Goal: Complete application form

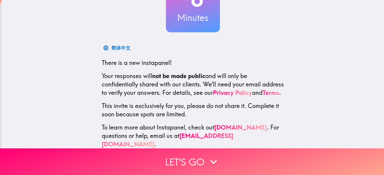
scroll to position [74, 0]
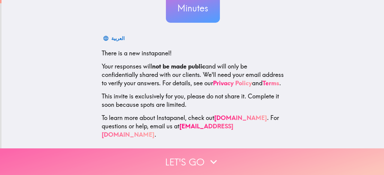
click at [191, 159] on button "Let's go" at bounding box center [192, 162] width 384 height 27
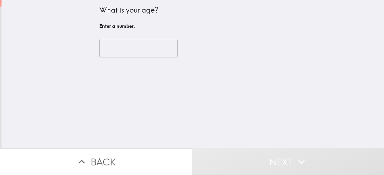
click at [129, 45] on input "number" at bounding box center [138, 48] width 78 height 19
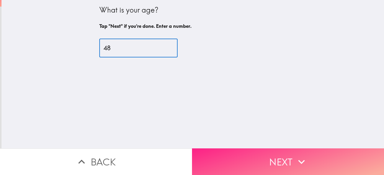
type input "48"
click at [264, 154] on button "Next" at bounding box center [288, 162] width 192 height 27
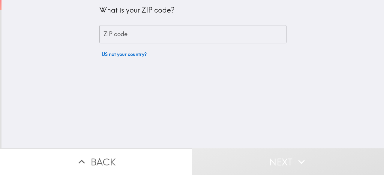
click at [144, 33] on input "ZIP code" at bounding box center [192, 34] width 187 height 19
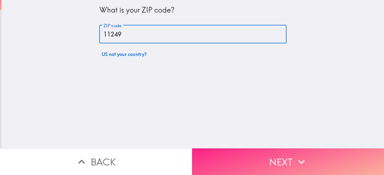
type input "11249"
drag, startPoint x: 273, startPoint y: 156, endPoint x: 272, endPoint y: 133, distance: 23.7
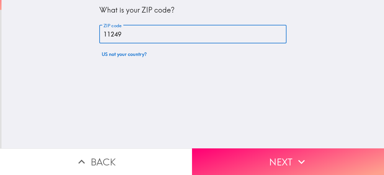
click at [272, 156] on button "Next" at bounding box center [288, 162] width 192 height 27
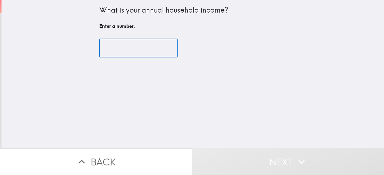
click at [126, 45] on input "number" at bounding box center [138, 48] width 78 height 19
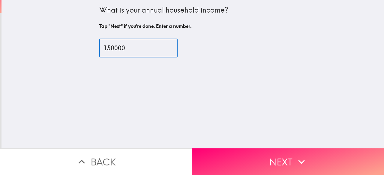
type input "150000"
click at [259, 156] on button "Next" at bounding box center [288, 162] width 192 height 27
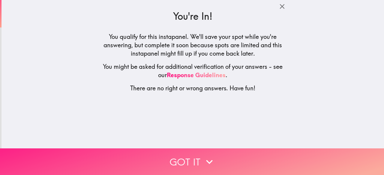
click at [191, 159] on button "Got it" at bounding box center [192, 162] width 384 height 27
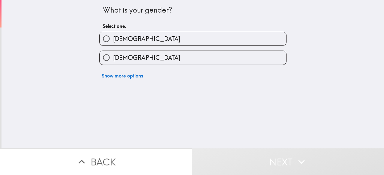
click at [139, 39] on label "[DEMOGRAPHIC_DATA]" at bounding box center [192, 38] width 186 height 13
click at [113, 39] on input "[DEMOGRAPHIC_DATA]" at bounding box center [105, 38] width 13 height 13
radio input "true"
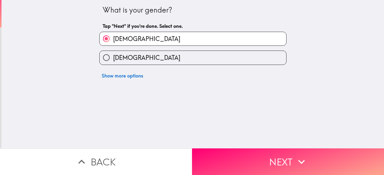
click at [254, 161] on button "Next" at bounding box center [288, 162] width 192 height 27
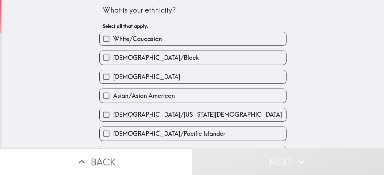
click at [147, 37] on span "White/Caucasian" at bounding box center [137, 39] width 49 height 8
click at [113, 37] on input "White/Caucasian" at bounding box center [105, 38] width 13 height 13
checkbox input "true"
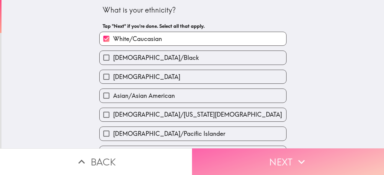
click at [244, 156] on button "Next" at bounding box center [288, 162] width 192 height 27
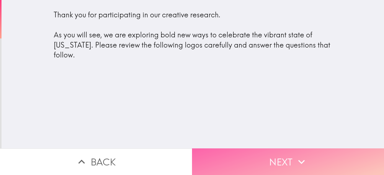
click at [259, 158] on button "Next" at bounding box center [288, 162] width 192 height 27
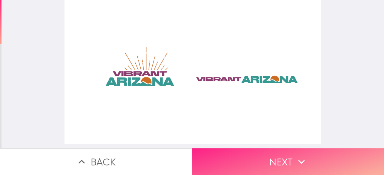
click at [255, 156] on button "Next" at bounding box center [288, 162] width 192 height 27
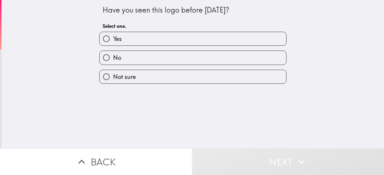
click at [144, 34] on label "Yes" at bounding box center [192, 38] width 186 height 13
click at [113, 34] on input "Yes" at bounding box center [105, 38] width 13 height 13
radio input "true"
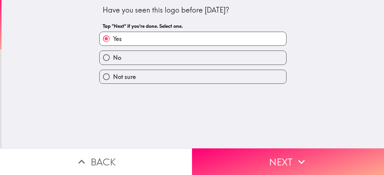
click at [159, 56] on label "No" at bounding box center [192, 57] width 186 height 13
click at [113, 56] on input "No" at bounding box center [105, 57] width 13 height 13
radio input "true"
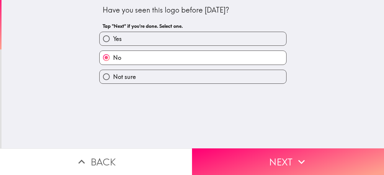
click at [242, 156] on button "Next" at bounding box center [288, 162] width 192 height 27
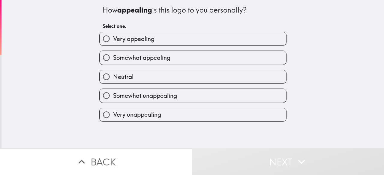
click at [159, 39] on label "Very appealing" at bounding box center [192, 38] width 186 height 13
click at [113, 39] on input "Very appealing" at bounding box center [105, 38] width 13 height 13
radio input "true"
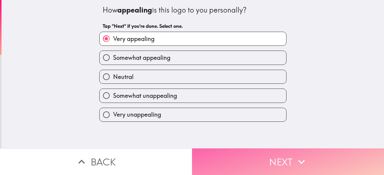
drag, startPoint x: 249, startPoint y: 155, endPoint x: 252, endPoint y: 146, distance: 9.6
click at [249, 154] on button "Next" at bounding box center [288, 162] width 192 height 27
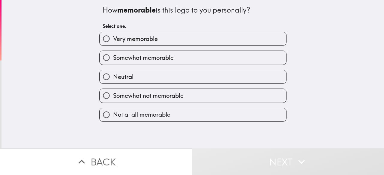
click at [177, 36] on label "Very memorable" at bounding box center [192, 38] width 186 height 13
click at [113, 36] on input "Very memorable" at bounding box center [105, 38] width 13 height 13
radio input "true"
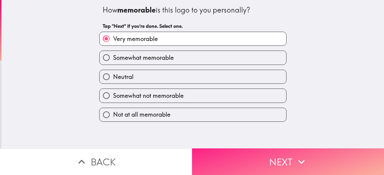
click at [237, 156] on button "Next" at bounding box center [288, 162] width 192 height 27
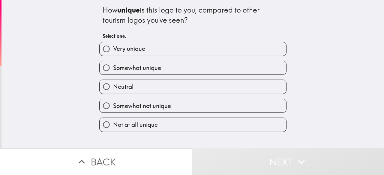
click at [148, 51] on label "Very unique" at bounding box center [192, 48] width 186 height 13
click at [113, 51] on input "Very unique" at bounding box center [105, 48] width 13 height 13
radio input "true"
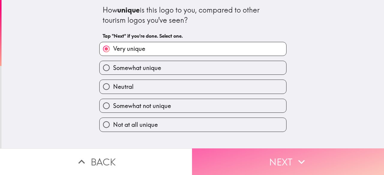
click at [251, 163] on button "Next" at bounding box center [288, 162] width 192 height 27
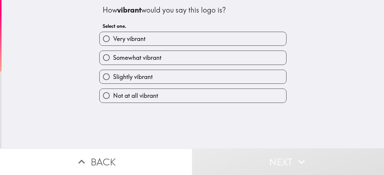
click at [188, 37] on label "Very vibrant" at bounding box center [192, 38] width 186 height 13
click at [113, 37] on input "Very vibrant" at bounding box center [105, 38] width 13 height 13
radio input "true"
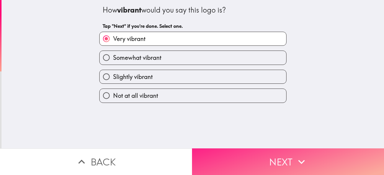
click at [247, 158] on button "Next" at bounding box center [288, 162] width 192 height 27
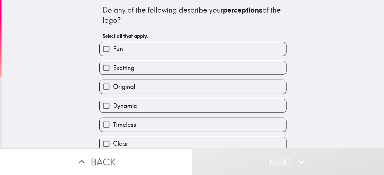
click at [141, 47] on label "Fun" at bounding box center [192, 48] width 186 height 13
click at [113, 47] on input "Fun" at bounding box center [105, 48] width 13 height 13
checkbox input "true"
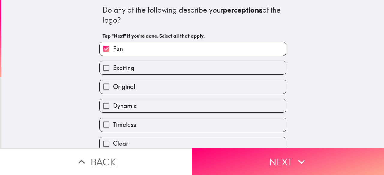
click at [135, 75] on div "Exciting" at bounding box center [192, 68] width 187 height 14
click at [140, 87] on label "Original" at bounding box center [192, 86] width 186 height 13
click at [113, 87] on input "Original" at bounding box center [105, 86] width 13 height 13
checkbox input "true"
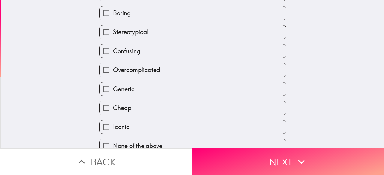
scroll to position [162, 0]
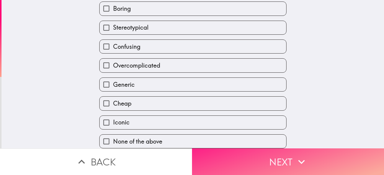
click at [230, 158] on button "Next" at bounding box center [288, 162] width 192 height 27
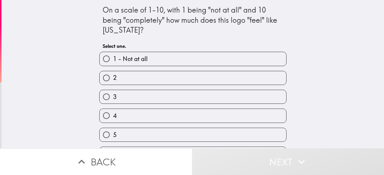
scroll to position [95, 0]
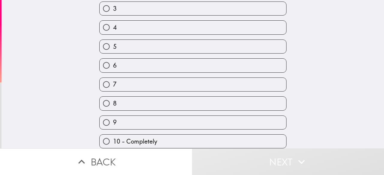
click at [143, 138] on span "10 - Completely" at bounding box center [135, 142] width 44 height 8
click at [113, 136] on input "10 - Completely" at bounding box center [105, 141] width 13 height 13
radio input "true"
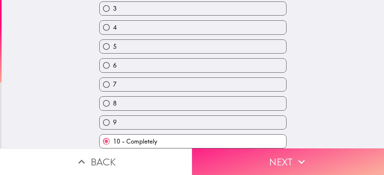
click at [246, 159] on button "Next" at bounding box center [288, 162] width 192 height 27
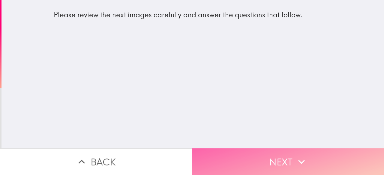
click at [258, 153] on button "Next" at bounding box center [288, 162] width 192 height 27
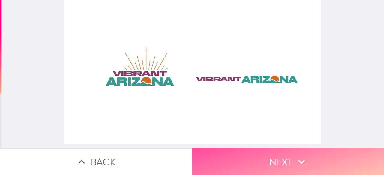
drag, startPoint x: 244, startPoint y: 161, endPoint x: 295, endPoint y: 104, distance: 76.2
click at [244, 161] on button "Next" at bounding box center [288, 162] width 192 height 27
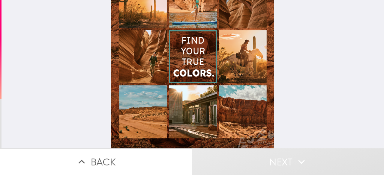
scroll to position [89, 0]
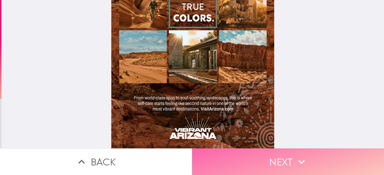
click at [242, 156] on button "Next" at bounding box center [288, 162] width 192 height 27
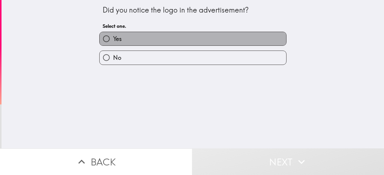
click at [168, 41] on label "Yes" at bounding box center [192, 38] width 186 height 13
click at [113, 41] on input "Yes" at bounding box center [105, 38] width 13 height 13
radio input "true"
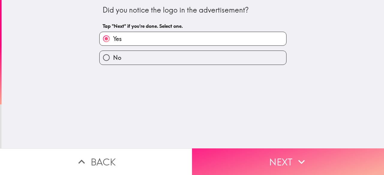
click at [249, 158] on button "Next" at bounding box center [288, 162] width 192 height 27
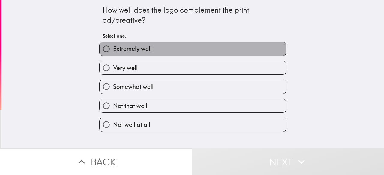
click at [153, 46] on label "Extremely well" at bounding box center [192, 48] width 186 height 13
click at [113, 46] on input "Extremely well" at bounding box center [105, 48] width 13 height 13
radio input "true"
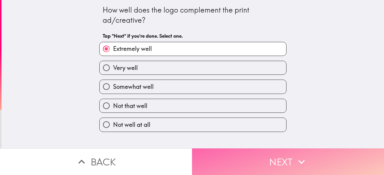
drag, startPoint x: 244, startPoint y: 157, endPoint x: 246, endPoint y: 148, distance: 9.5
click at [244, 157] on button "Next" at bounding box center [288, 162] width 192 height 27
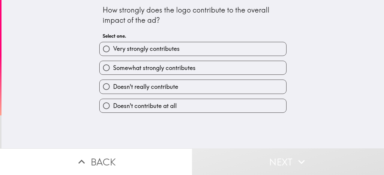
click at [153, 46] on span "Very strongly contributes" at bounding box center [146, 49] width 67 height 8
click at [113, 46] on input "Very strongly contributes" at bounding box center [105, 48] width 13 height 13
radio input "true"
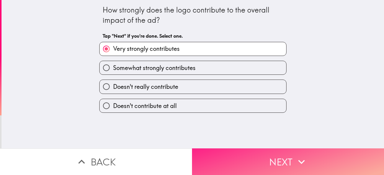
drag, startPoint x: 239, startPoint y: 163, endPoint x: 240, endPoint y: 155, distance: 7.8
click at [240, 163] on button "Next" at bounding box center [288, 162] width 192 height 27
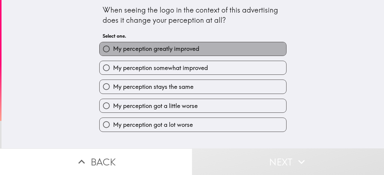
click at [153, 48] on span "My perception greatly improved" at bounding box center [156, 49] width 86 height 8
click at [113, 48] on input "My perception greatly improved" at bounding box center [105, 48] width 13 height 13
radio input "true"
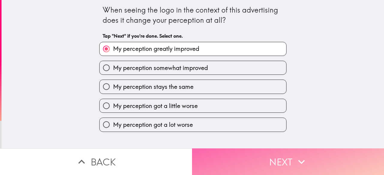
click at [238, 156] on button "Next" at bounding box center [288, 162] width 192 height 27
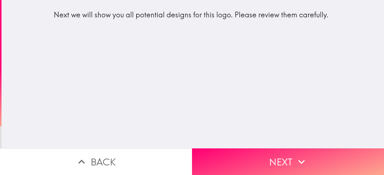
click at [255, 149] on button "Next" at bounding box center [288, 162] width 192 height 27
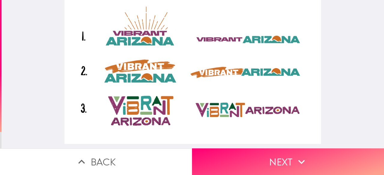
click at [245, 159] on button "Next" at bounding box center [288, 162] width 192 height 27
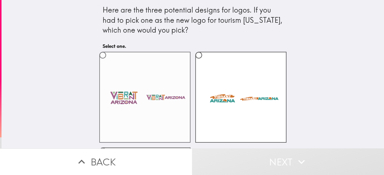
click at [126, 76] on label at bounding box center [144, 97] width 91 height 91
click at [109, 62] on input "radio" at bounding box center [102, 55] width 13 height 13
radio input "true"
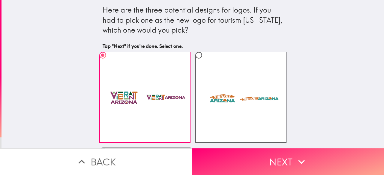
scroll to position [90, 0]
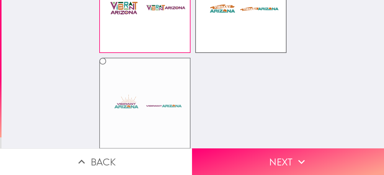
click at [124, 82] on label at bounding box center [144, 103] width 91 height 91
click at [109, 68] on input "radio" at bounding box center [102, 61] width 13 height 13
radio input "true"
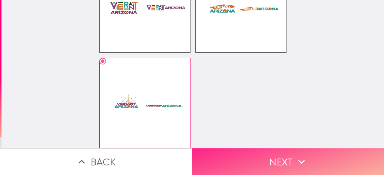
click at [263, 159] on button "Next" at bounding box center [288, 162] width 192 height 27
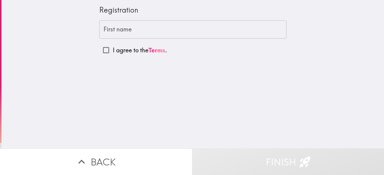
click at [144, 27] on input "First name" at bounding box center [192, 29] width 187 height 19
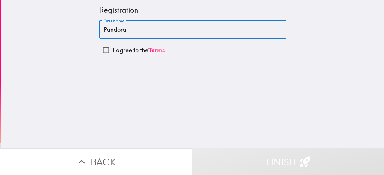
type input "Pandora"
click at [103, 51] on input "I agree to the Terms ." at bounding box center [105, 49] width 13 height 13
checkbox input "true"
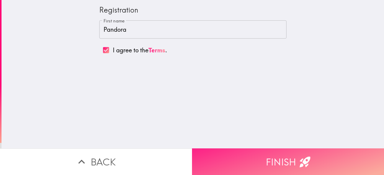
click at [275, 159] on button "Finish" at bounding box center [288, 162] width 192 height 27
